Goal: Information Seeking & Learning: Check status

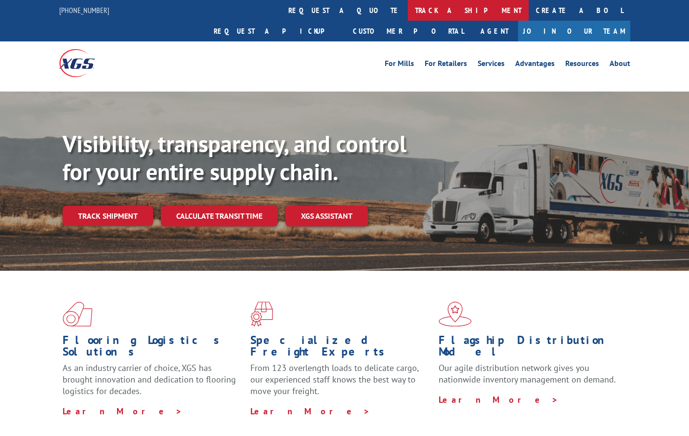
click at [408, 15] on link "track a shipment" at bounding box center [468, 10] width 121 height 21
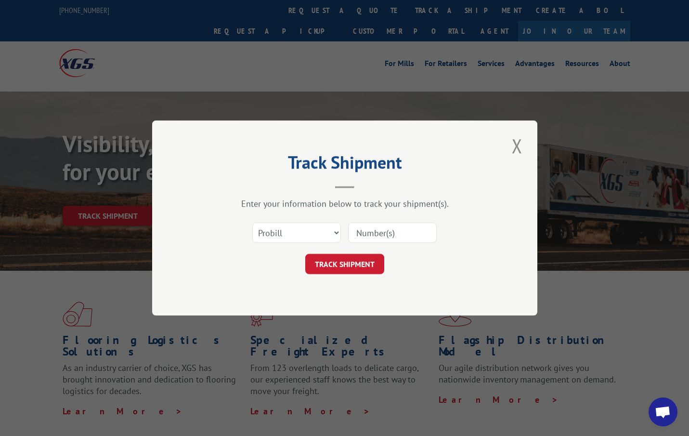
click at [286, 245] on div "Select category... Probill BOL PO" at bounding box center [344, 233] width 289 height 32
click at [289, 236] on select "Select category... Probill BOL PO" at bounding box center [296, 233] width 89 height 20
select select "bol"
click at [252, 223] on select "Select category... Probill BOL PO" at bounding box center [296, 233] width 89 height 20
click at [399, 239] on input at bounding box center [392, 233] width 89 height 20
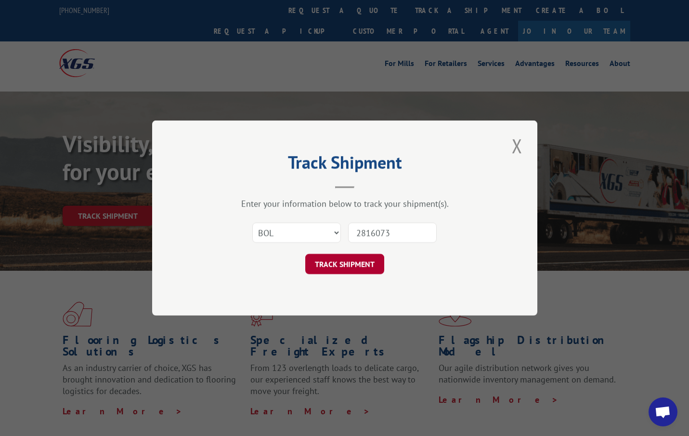
type input "2816073"
click at [355, 271] on button "TRACK SHIPMENT" at bounding box center [344, 264] width 79 height 20
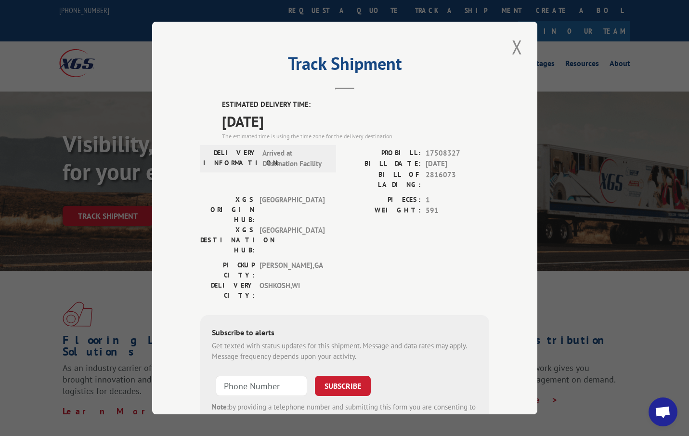
drag, startPoint x: 510, startPoint y: 39, endPoint x: 504, endPoint y: 43, distance: 6.9
click at [510, 39] on button "Close modal" at bounding box center [517, 47] width 16 height 26
